Goal: Task Accomplishment & Management: Complete application form

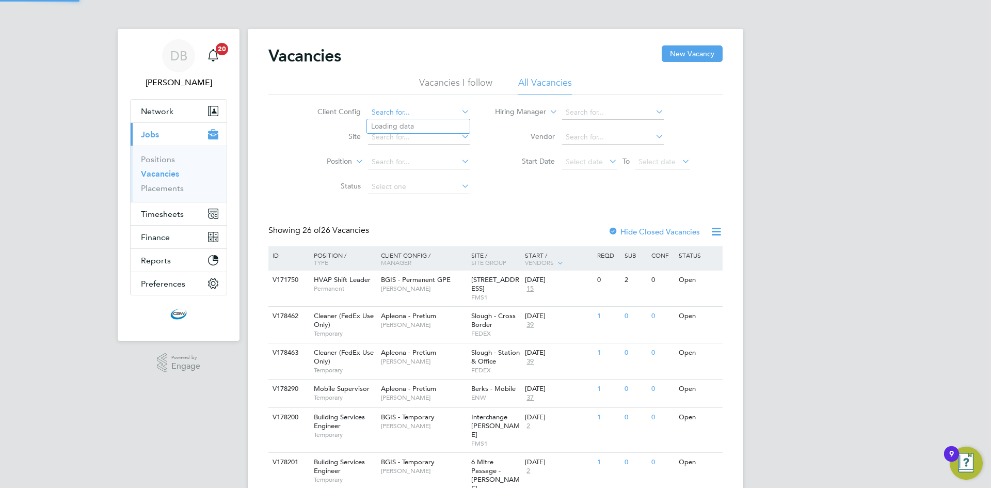
click at [456, 110] on input at bounding box center [419, 112] width 102 height 14
click at [400, 232] on li "BGIS - Permanent GPE" at bounding box center [418, 239] width 103 height 14
type input "BGIS - Permanent GPE"
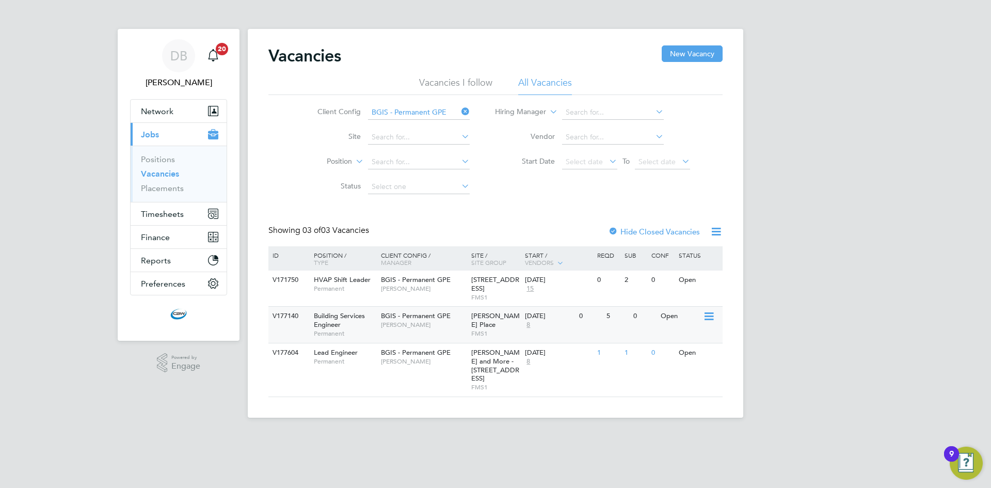
click at [439, 327] on span "[PERSON_NAME]" at bounding box center [423, 324] width 85 height 8
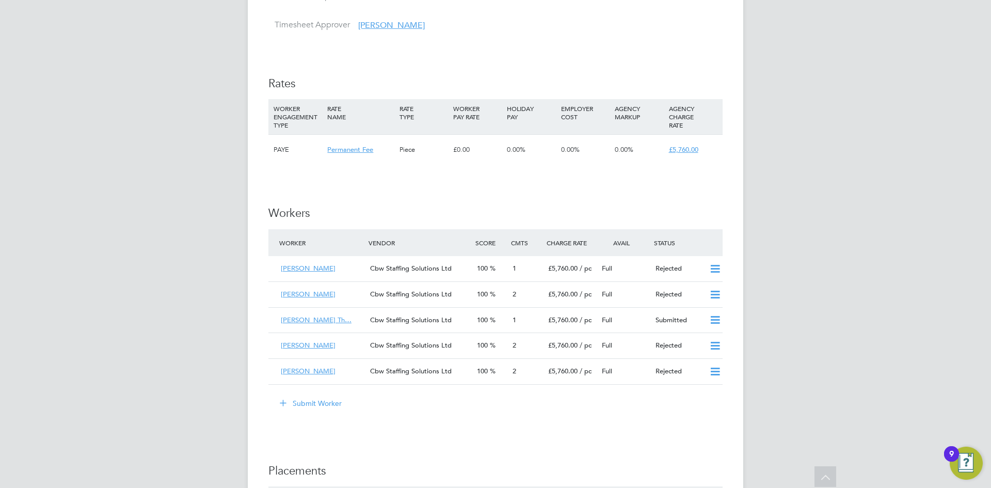
scroll to position [1238, 0]
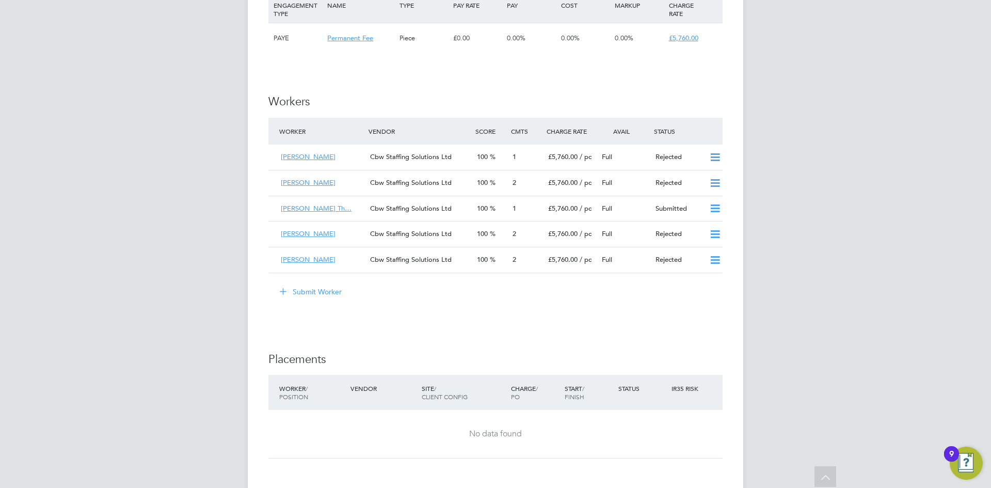
click at [316, 289] on button "Submit Worker" at bounding box center [310, 291] width 77 height 17
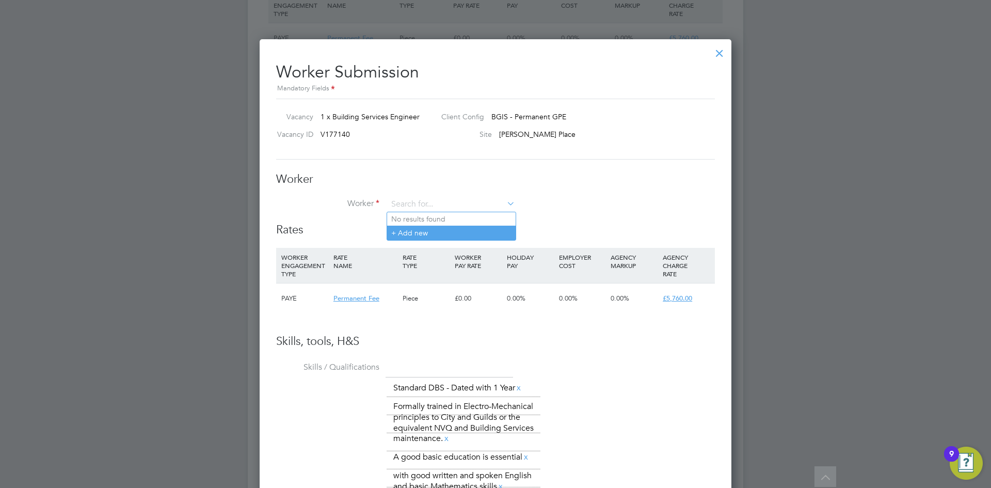
click at [419, 227] on li "+ Add new" at bounding box center [451, 232] width 128 height 14
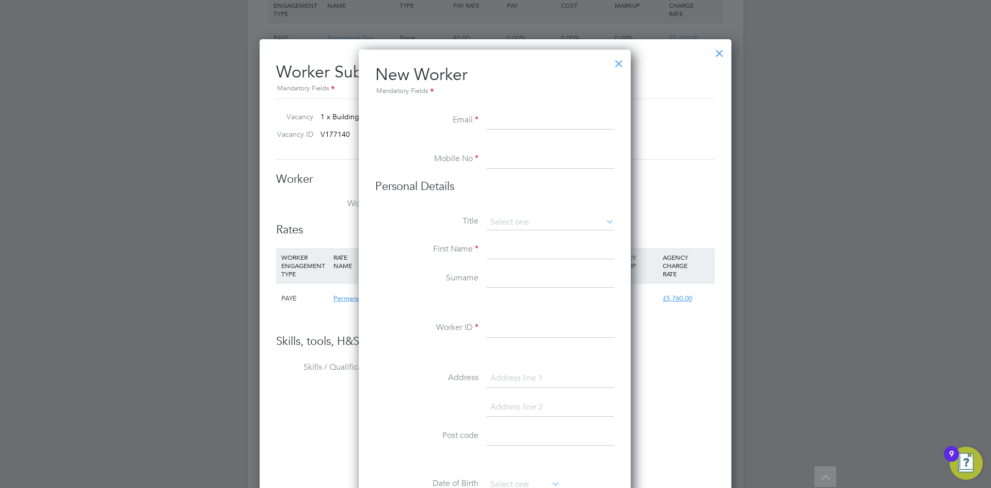
paste input "[EMAIL_ADDRESS][DOMAIN_NAME]"
type input "[EMAIL_ADDRESS][DOMAIN_NAME]"
click at [511, 159] on input at bounding box center [550, 159] width 127 height 19
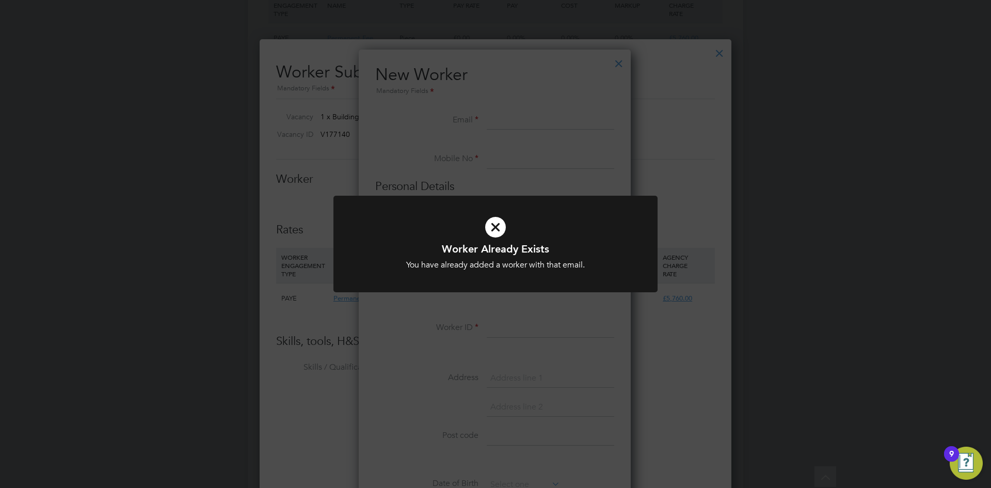
click at [493, 236] on icon at bounding box center [495, 227] width 268 height 40
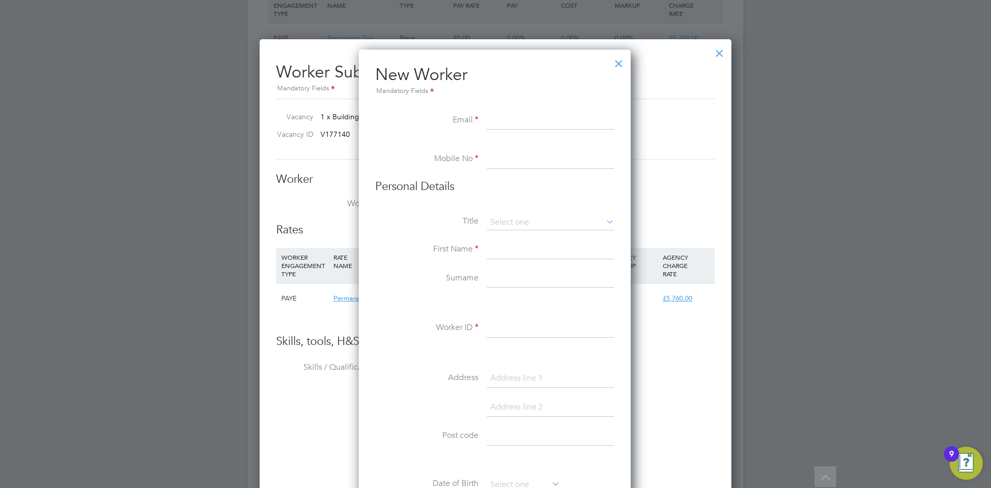
click at [623, 66] on div at bounding box center [618, 61] width 19 height 19
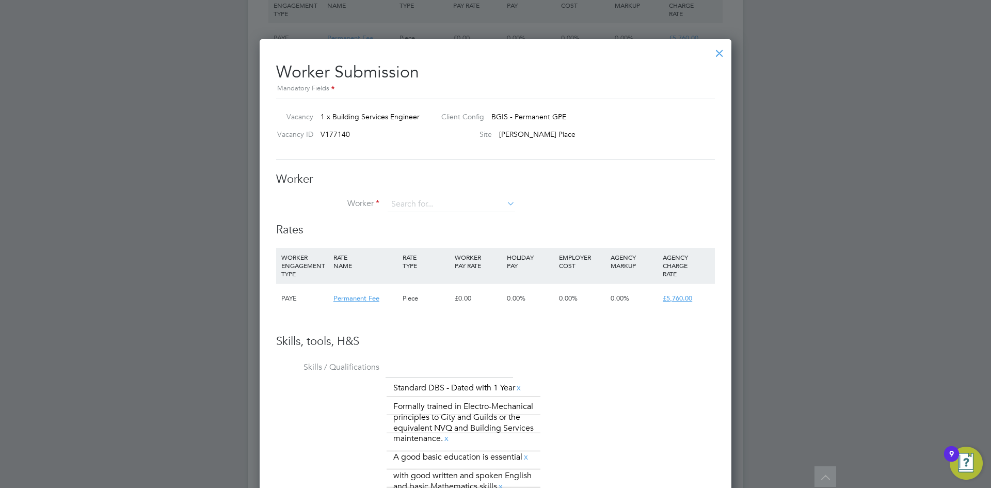
click at [711, 52] on div at bounding box center [719, 50] width 19 height 19
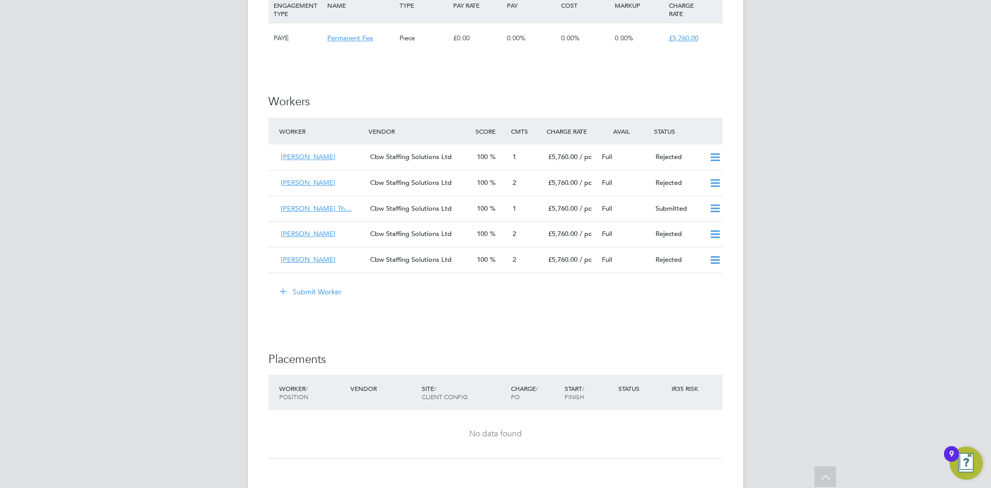
click at [349, 293] on button "Submit Worker" at bounding box center [310, 291] width 77 height 17
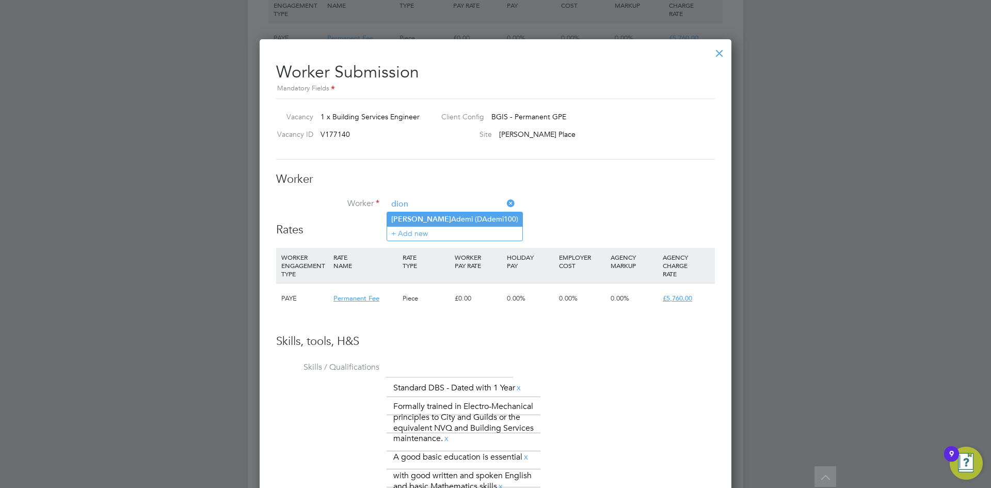
click at [462, 218] on li "[PERSON_NAME] (DAdemi100)" at bounding box center [454, 219] width 135 height 14
type input "[PERSON_NAME] (DAdemi100)"
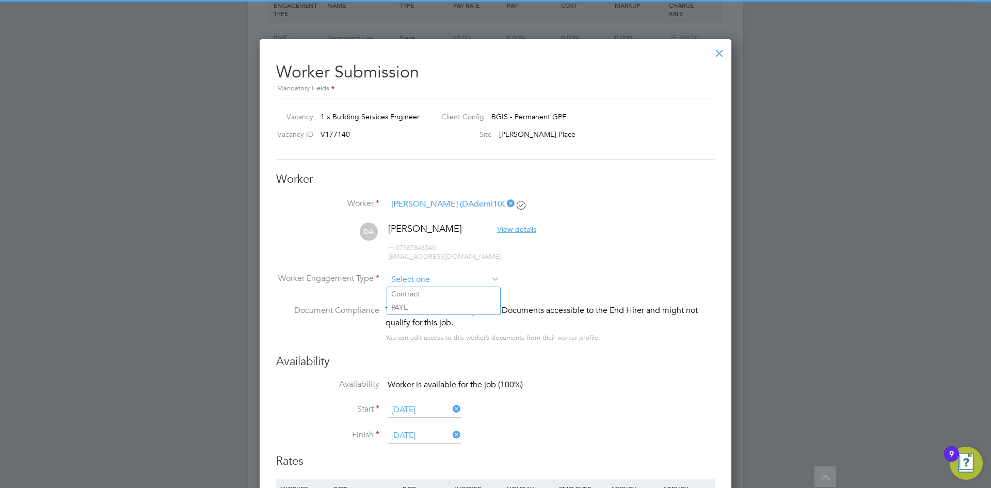
click at [433, 281] on input at bounding box center [443, 279] width 112 height 15
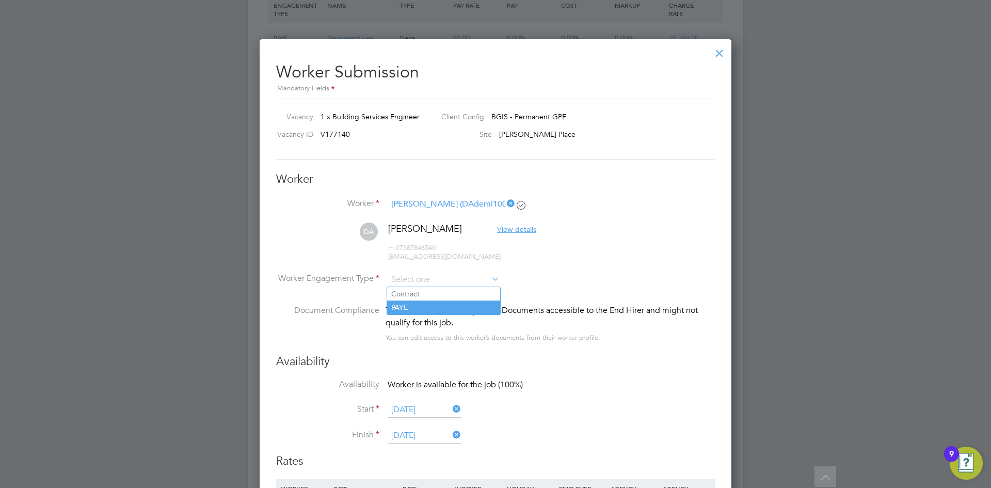
click at [421, 310] on li "PAYE" at bounding box center [443, 306] width 113 height 13
type input "PAYE"
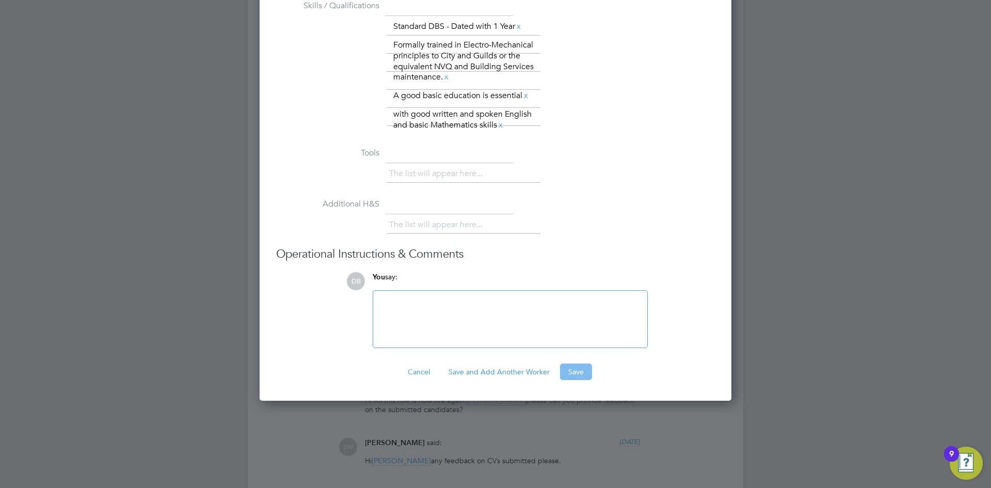
click at [573, 369] on button "Save" at bounding box center [576, 371] width 32 height 17
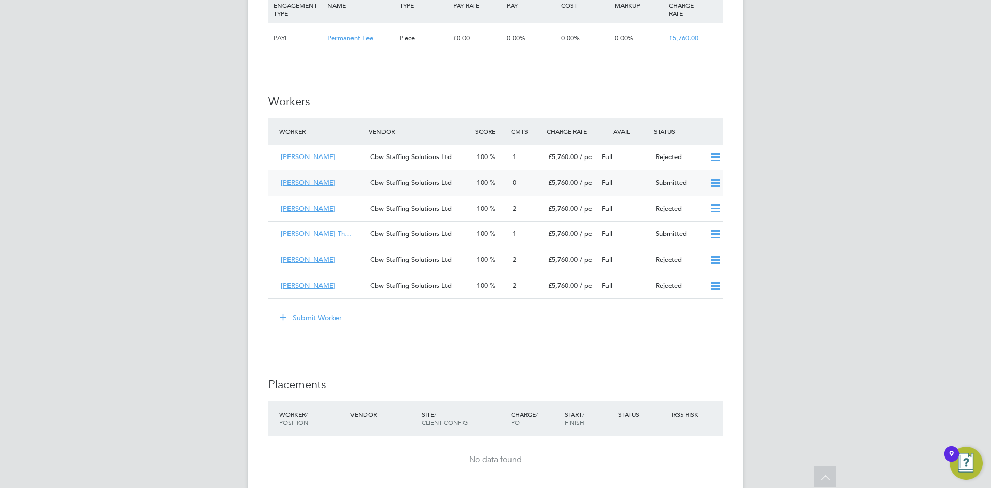
click at [329, 192] on div "[PERSON_NAME] Cbw Staffing Solutions Ltd 100 0 £5,760.00 / pc Full Submitted" at bounding box center [495, 183] width 454 height 26
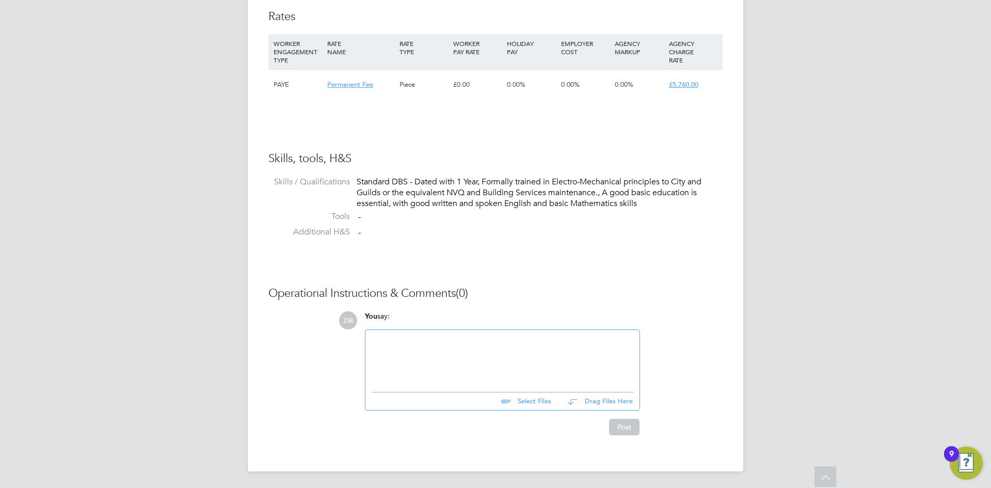
click at [527, 400] on input "file" at bounding box center [555, 399] width 155 height 14
type input "C:\fakepath\[PERSON_NAME] - CBW Staffing Solutions CV (5).docx"
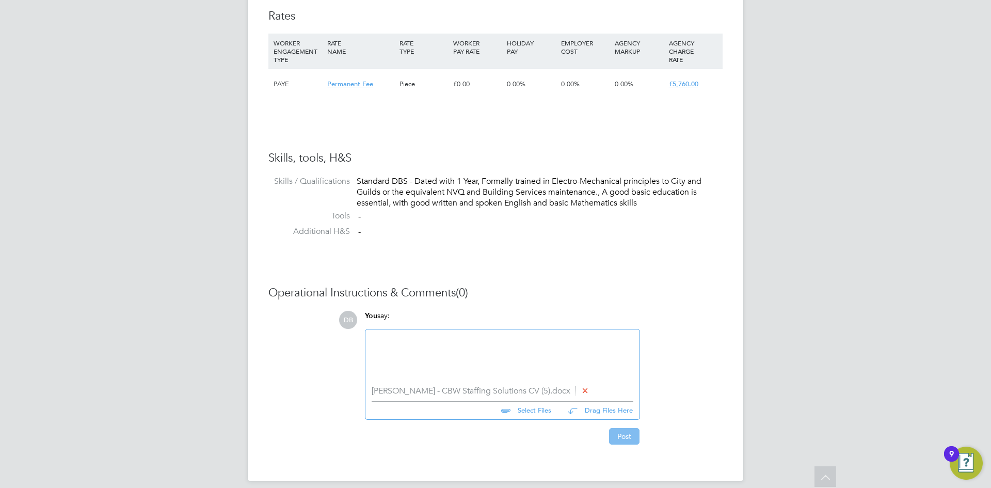
click at [612, 440] on button "Post" at bounding box center [624, 436] width 30 height 17
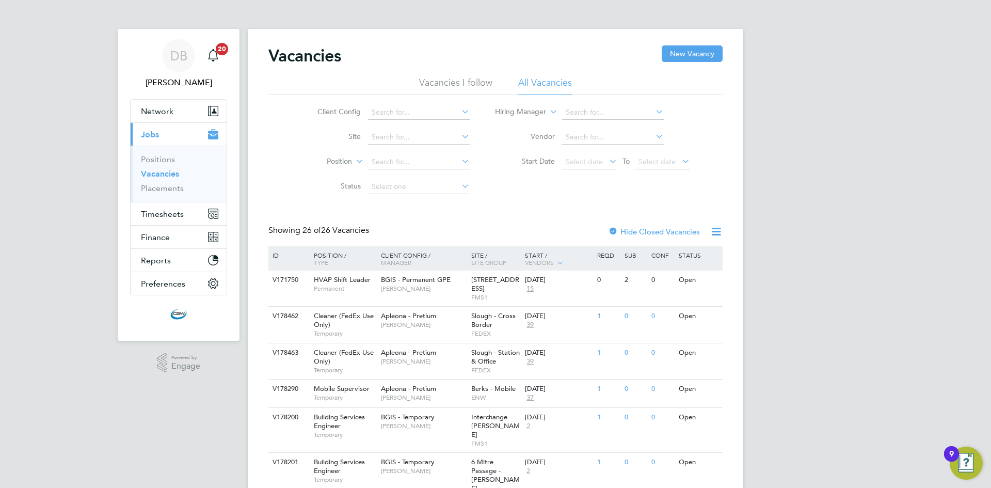
click at [459, 112] on icon at bounding box center [459, 111] width 0 height 14
click at [430, 232] on li "BGIS - Permanent GPE" at bounding box center [418, 239] width 103 height 14
type input "BGIS - Permanent GPE"
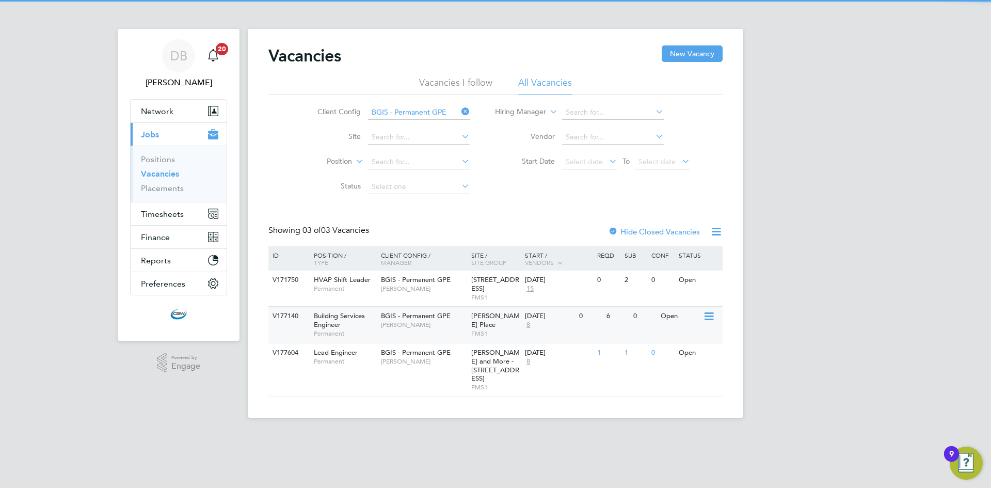
click at [489, 329] on div "Alfred Place FMS1" at bounding box center [495, 324] width 54 height 36
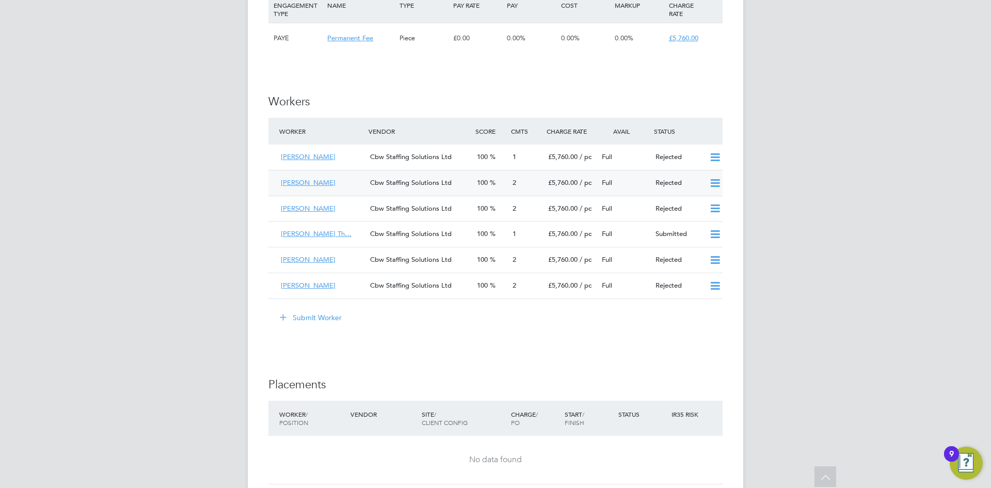
click at [394, 188] on div "Cbw Staffing Solutions Ltd" at bounding box center [419, 182] width 107 height 17
